Goal: Task Accomplishment & Management: Manage account settings

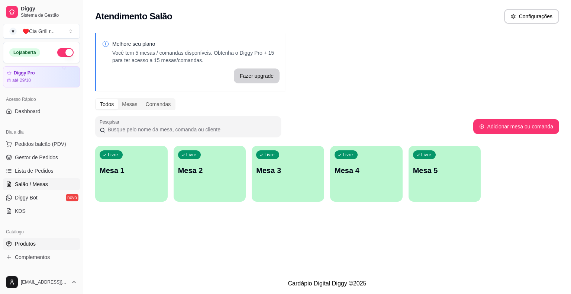
click at [33, 244] on span "Produtos" at bounding box center [25, 243] width 21 height 7
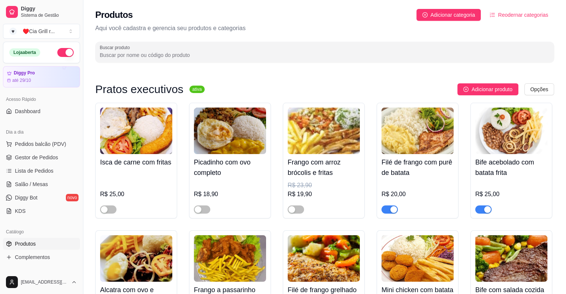
click at [389, 212] on button "button" at bounding box center [389, 209] width 16 height 8
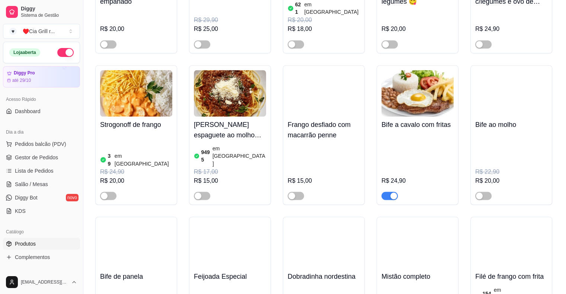
scroll to position [1264, 0]
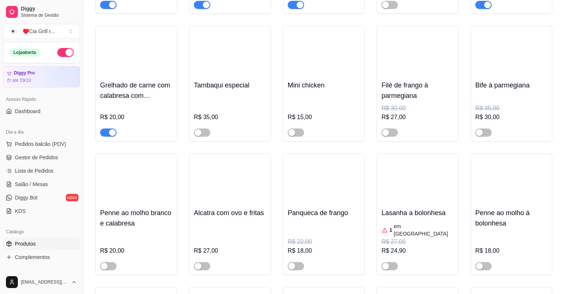
scroll to position [431, 0]
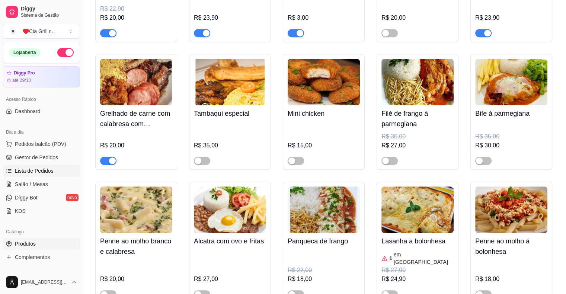
click at [23, 171] on span "Lista de Pedidos" at bounding box center [34, 170] width 39 height 7
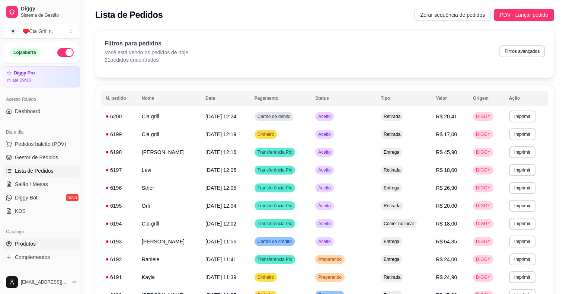
click at [38, 241] on link "Produtos" at bounding box center [41, 244] width 77 height 12
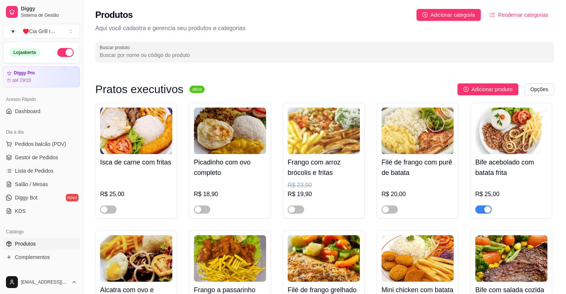
click at [162, 54] on input "Buscar produto" at bounding box center [325, 54] width 450 height 7
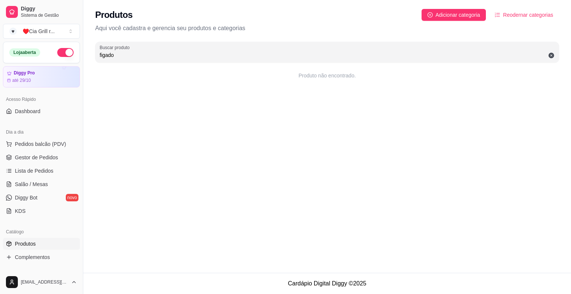
click at [109, 57] on input "figado" at bounding box center [327, 54] width 455 height 7
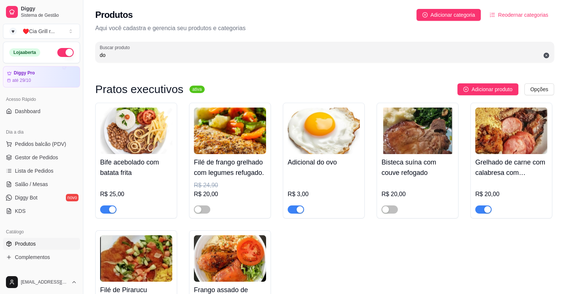
click at [116, 57] on input "do" at bounding box center [325, 54] width 450 height 7
type input "d"
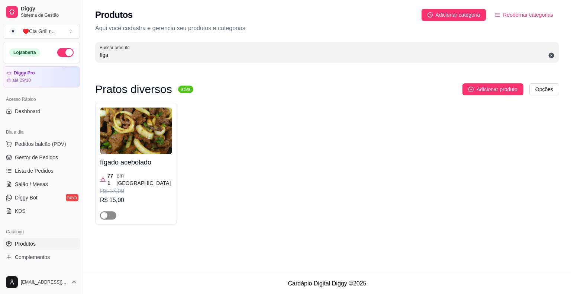
type input "fíga"
click at [112, 211] on span "button" at bounding box center [108, 215] width 16 height 8
click at [23, 172] on span "Lista de Pedidos" at bounding box center [34, 170] width 39 height 7
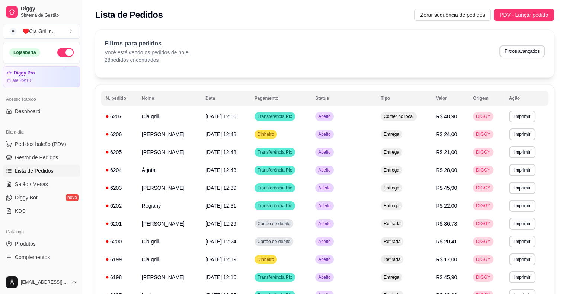
click at [294, 50] on div "Filtros para pedidos Você está vendo os pedidos de hoje. 28 pedidos encontrados…" at bounding box center [324, 51] width 440 height 25
click at [293, 2] on div "Lista de Pedidos Zerar sequência de pedidos PDV - Lançar pedido" at bounding box center [324, 12] width 482 height 25
click at [132, 64] on div "Filtros para pedidos Você está vendo os pedidos de hoje. 28 pedidos encontrados…" at bounding box center [324, 54] width 458 height 48
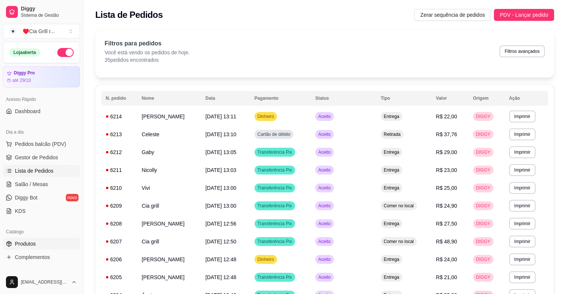
click at [25, 246] on span "Produtos" at bounding box center [25, 243] width 21 height 7
